Goal: Navigation & Orientation: Find specific page/section

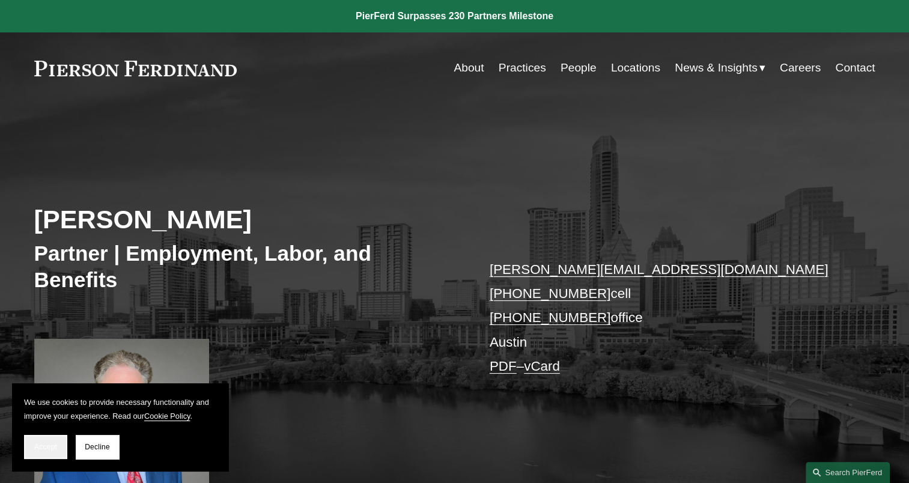
click at [46, 447] on span "Accept" at bounding box center [45, 447] width 23 height 8
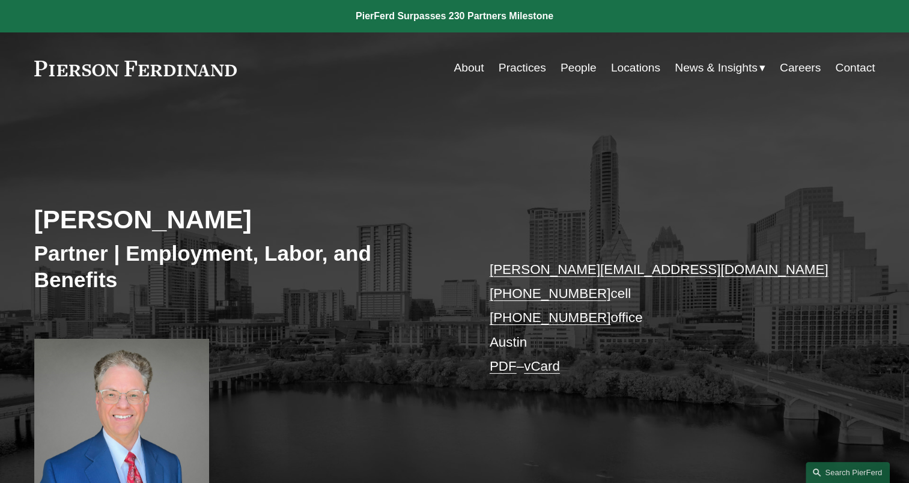
click at [514, 67] on link "Practices" at bounding box center [522, 67] width 47 height 23
